Goal: Navigation & Orientation: Find specific page/section

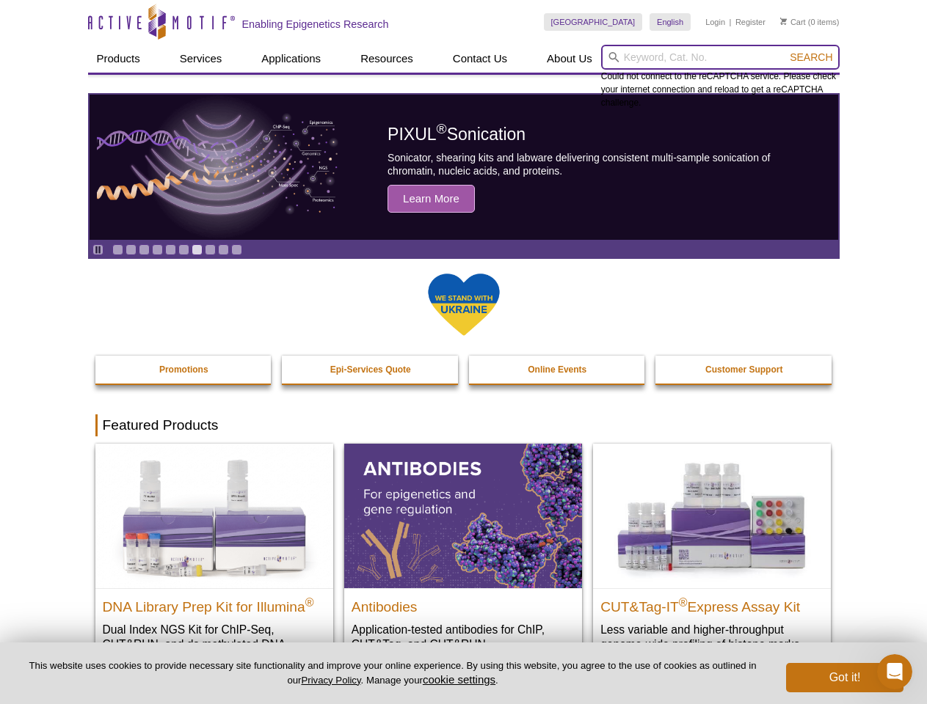
click at [720, 57] on input "search" at bounding box center [720, 57] width 238 height 25
click at [811, 57] on span "Search" at bounding box center [811, 57] width 43 height 12
click at [98, 249] on icon "Pause" at bounding box center [98, 250] width 10 height 10
click at [117, 249] on link "Go to slide 1" at bounding box center [117, 249] width 11 height 11
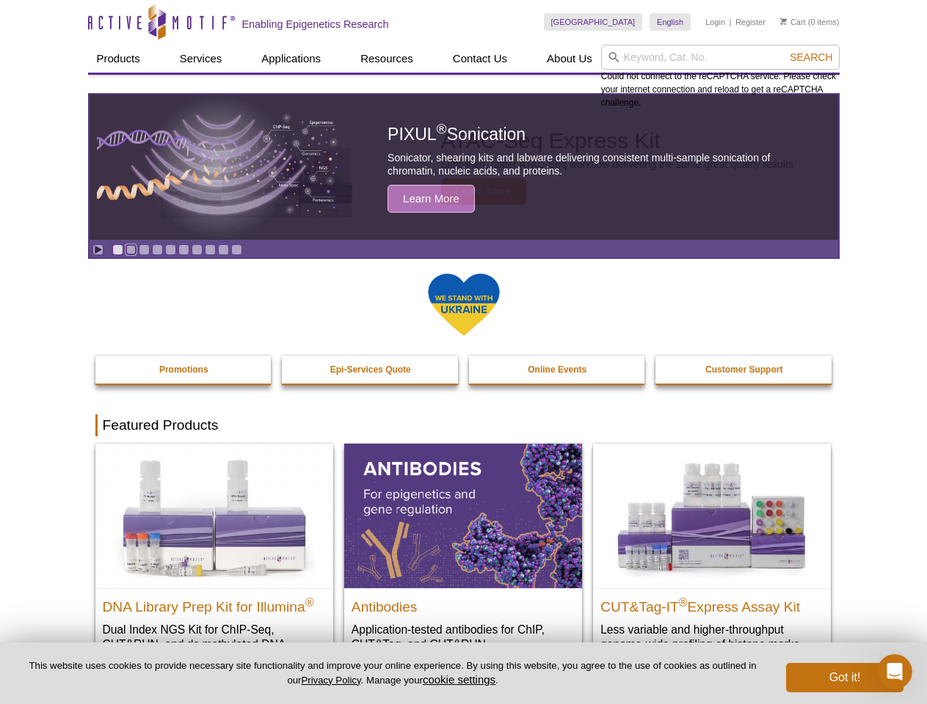
click at [131, 249] on link "Go to slide 2" at bounding box center [130, 249] width 11 height 11
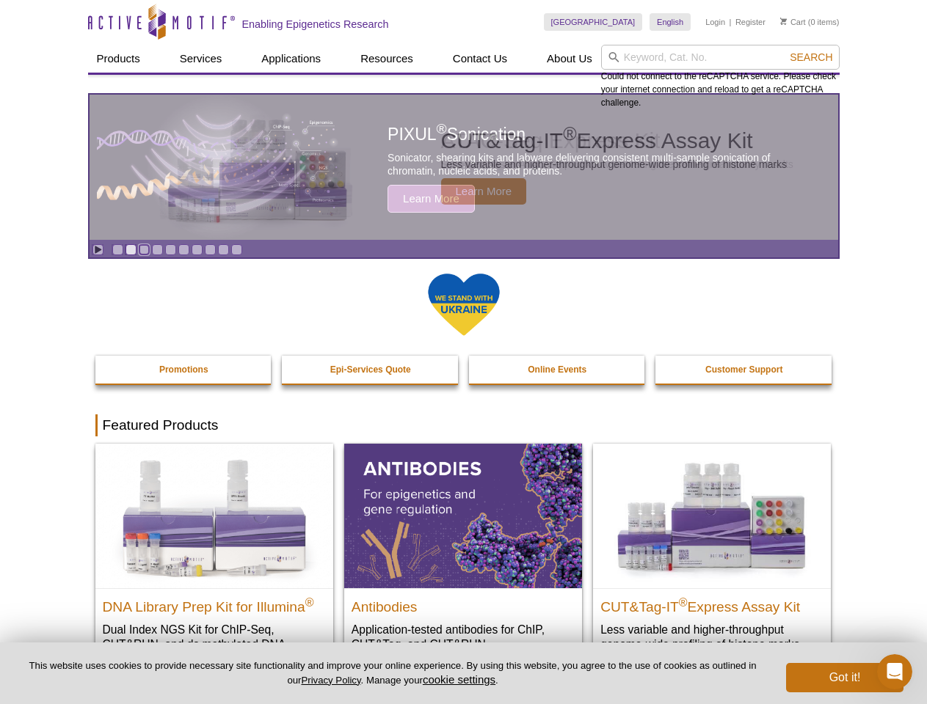
click at [144, 249] on link "Go to slide 3" at bounding box center [144, 249] width 11 height 11
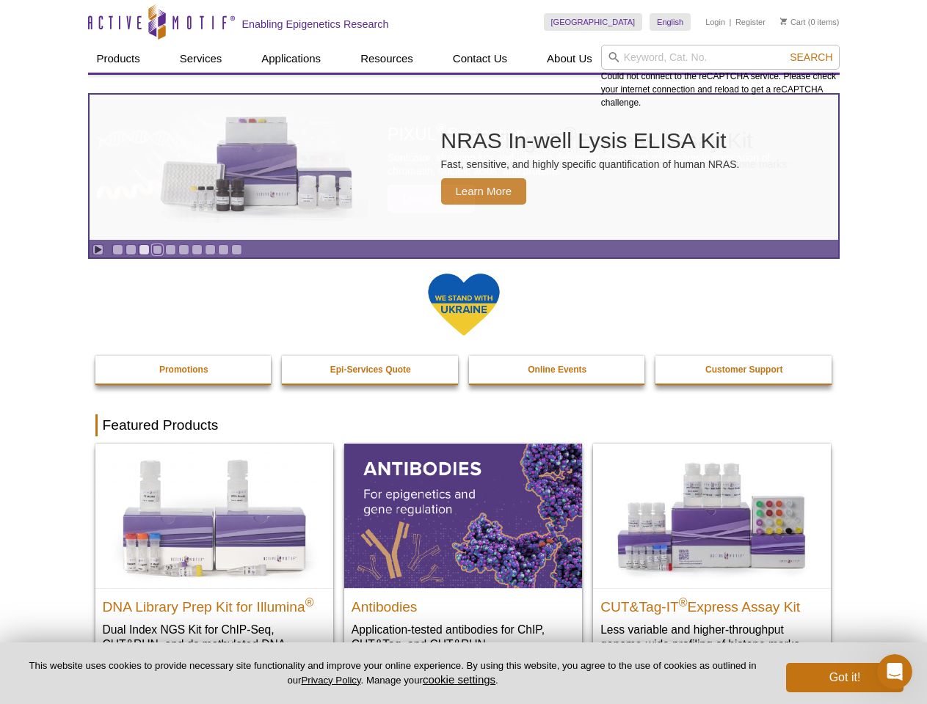
click at [157, 249] on link "Go to slide 4" at bounding box center [157, 249] width 11 height 11
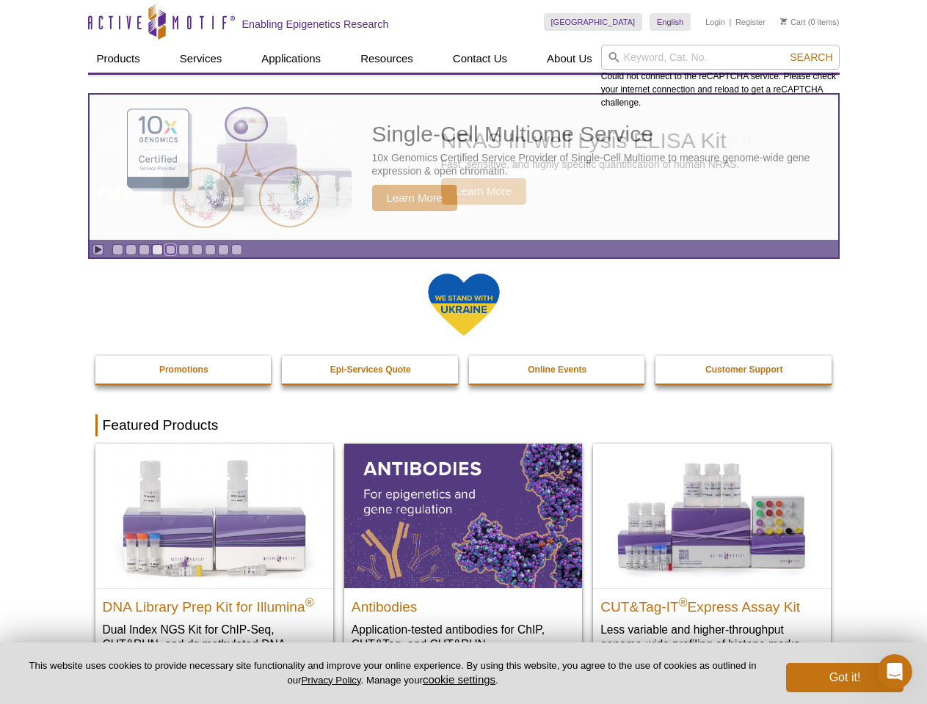
click at [170, 249] on link "Go to slide 5" at bounding box center [170, 249] width 11 height 11
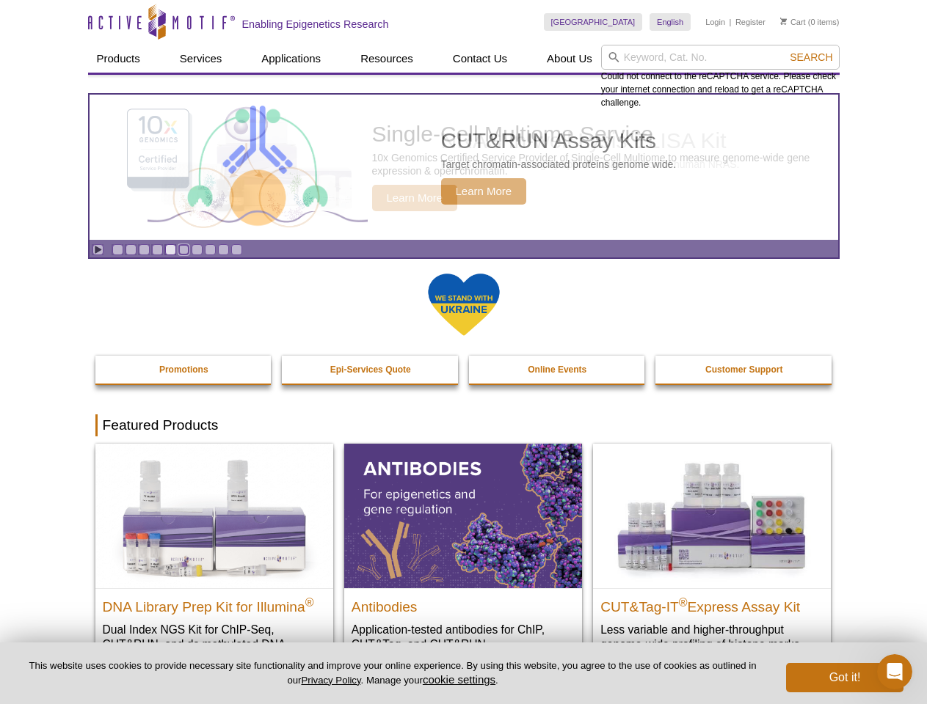
click at [183, 249] on link "Go to slide 6" at bounding box center [183, 249] width 11 height 11
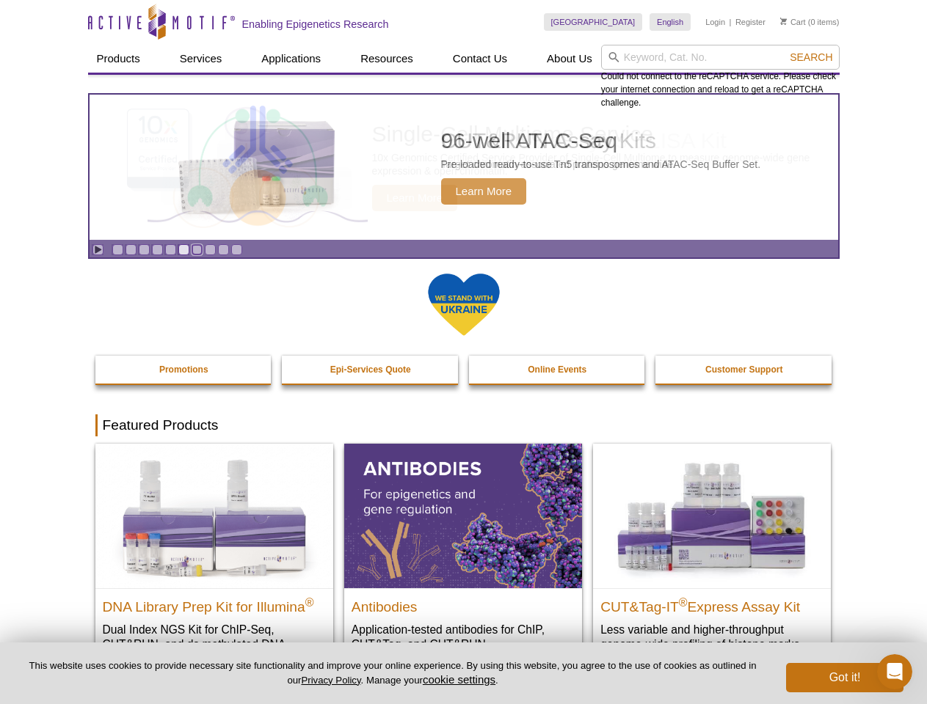
click at [197, 249] on link "Go to slide 7" at bounding box center [197, 249] width 11 height 11
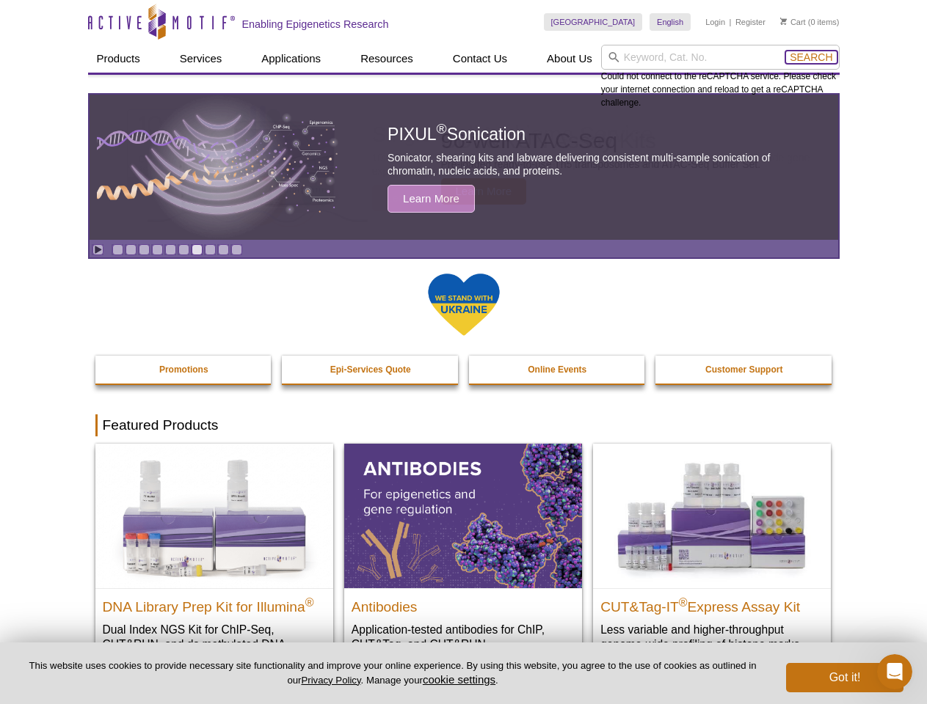
click at [811, 57] on span "Search" at bounding box center [811, 57] width 43 height 12
